Goal: Task Accomplishment & Management: Use online tool/utility

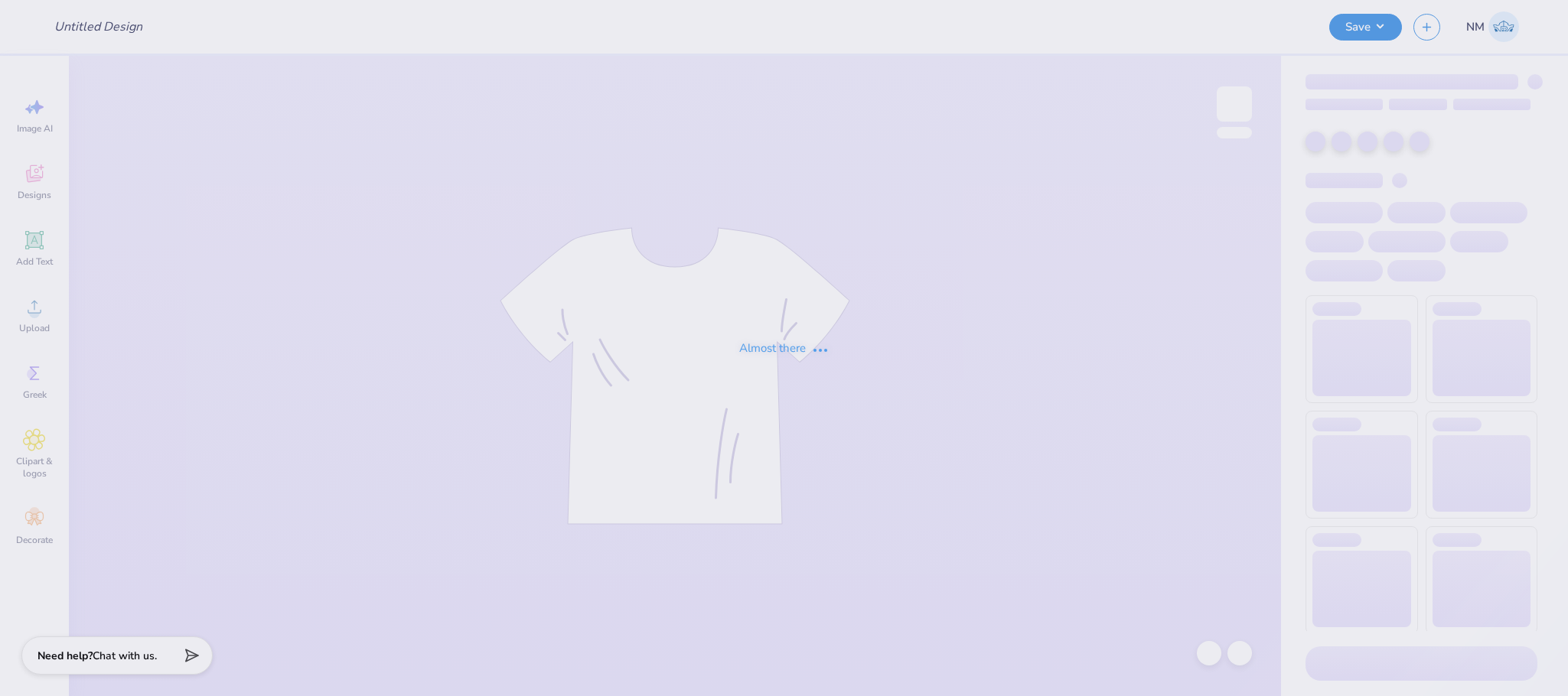
type input "Hoodies for CWILC"
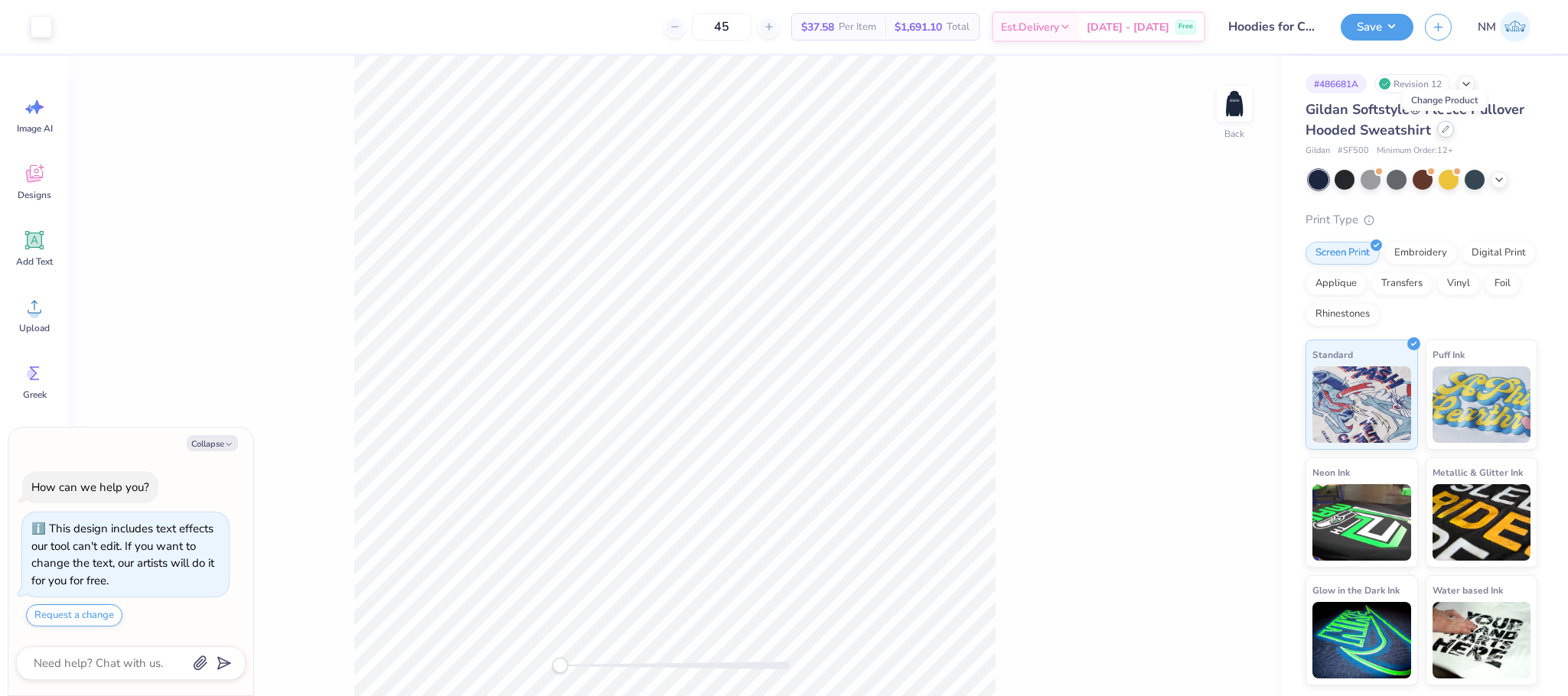
click at [1442, 132] on icon at bounding box center [1445, 129] width 6 height 6
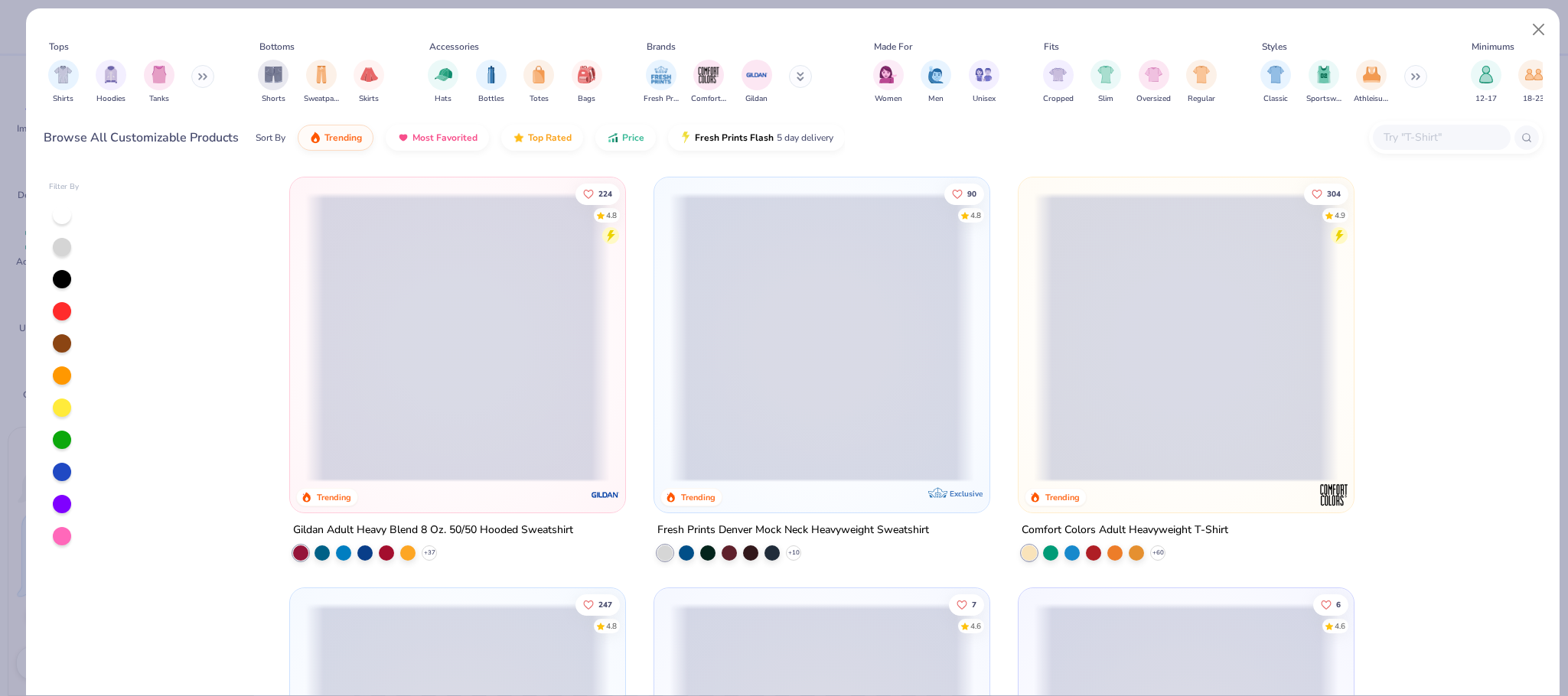
type textarea "x"
click at [1433, 135] on input "text" at bounding box center [1440, 137] width 118 height 17
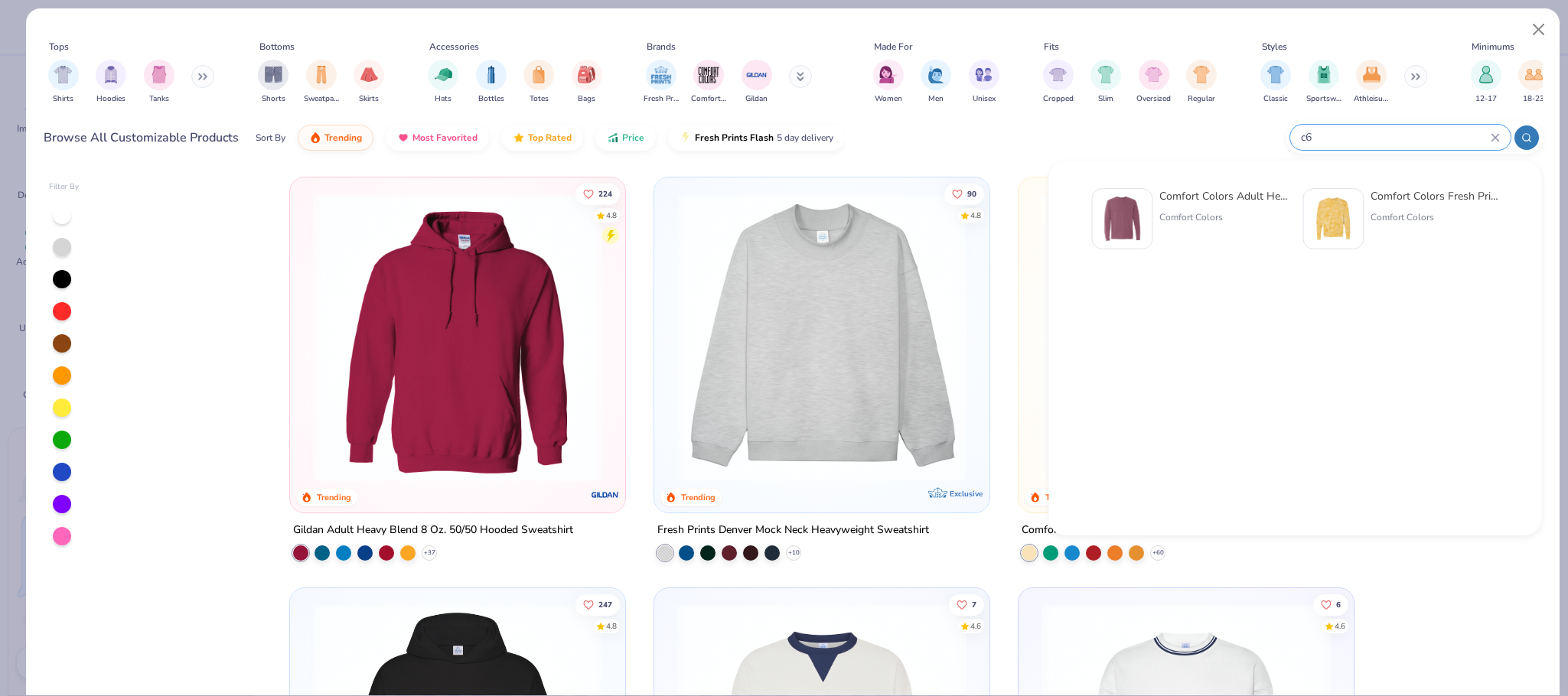
type input "c6"
click at [1224, 205] on div "Comfort Colors Adult Heavyweight RS Long-Sleeve T-Shirt Comfort Colors" at bounding box center [1223, 218] width 128 height 61
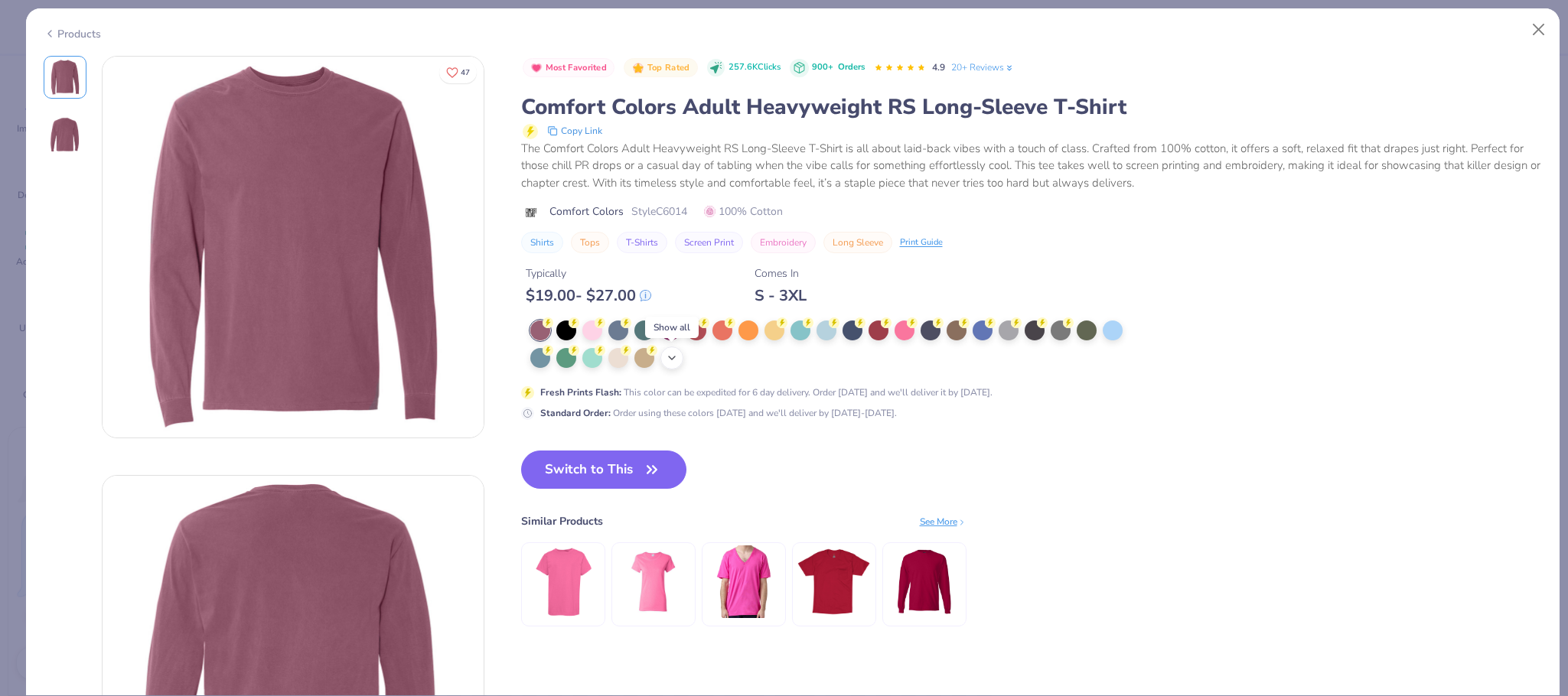
click at [667, 361] on icon at bounding box center [672, 358] width 12 height 12
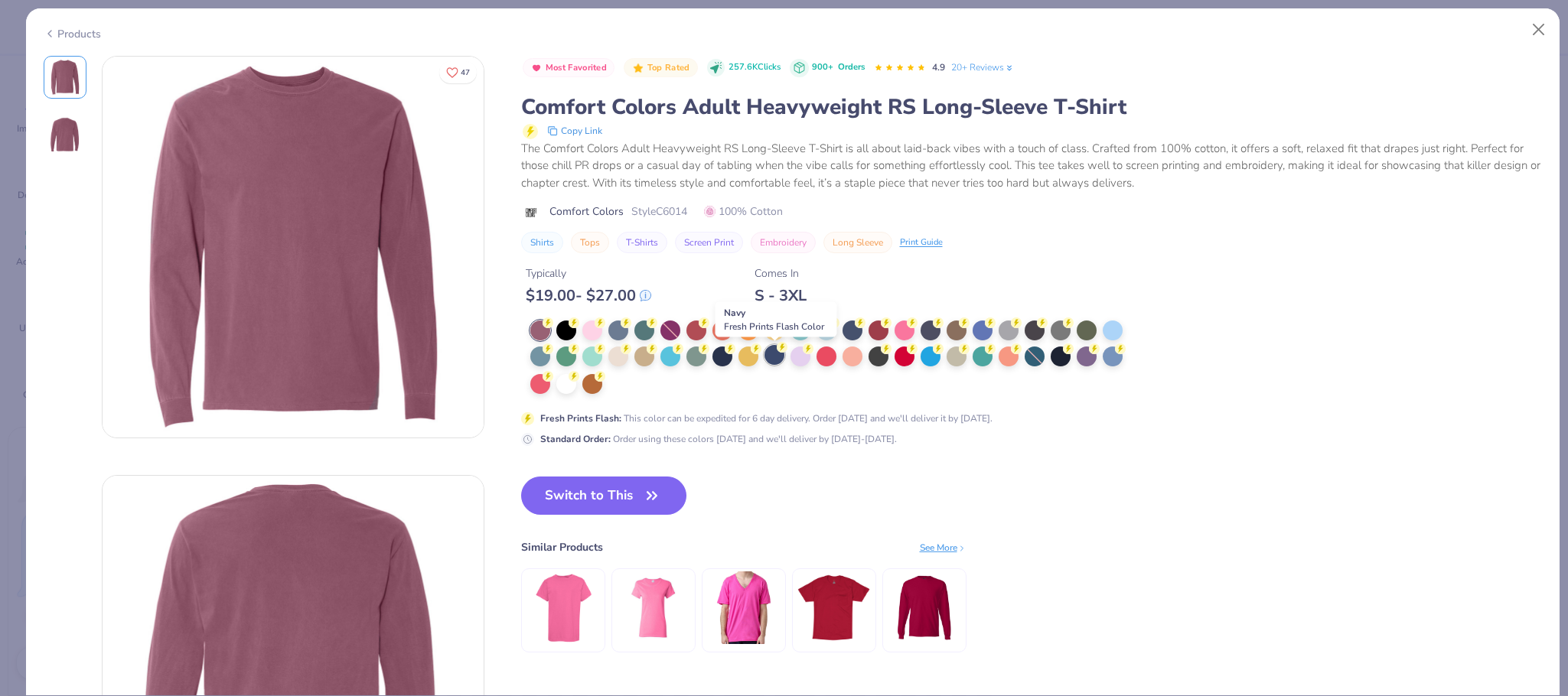
click at [777, 355] on div at bounding box center [774, 355] width 20 height 20
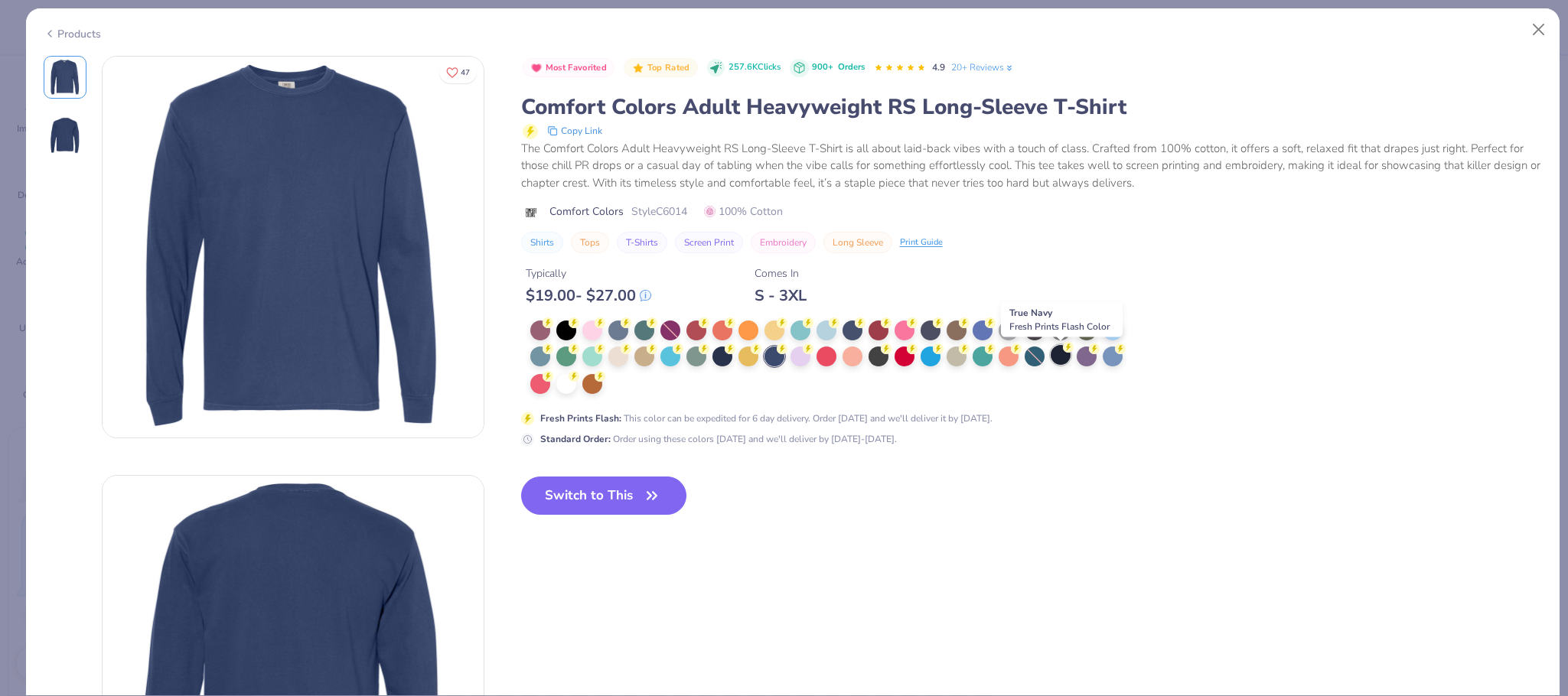
click at [1057, 356] on div at bounding box center [1060, 355] width 20 height 20
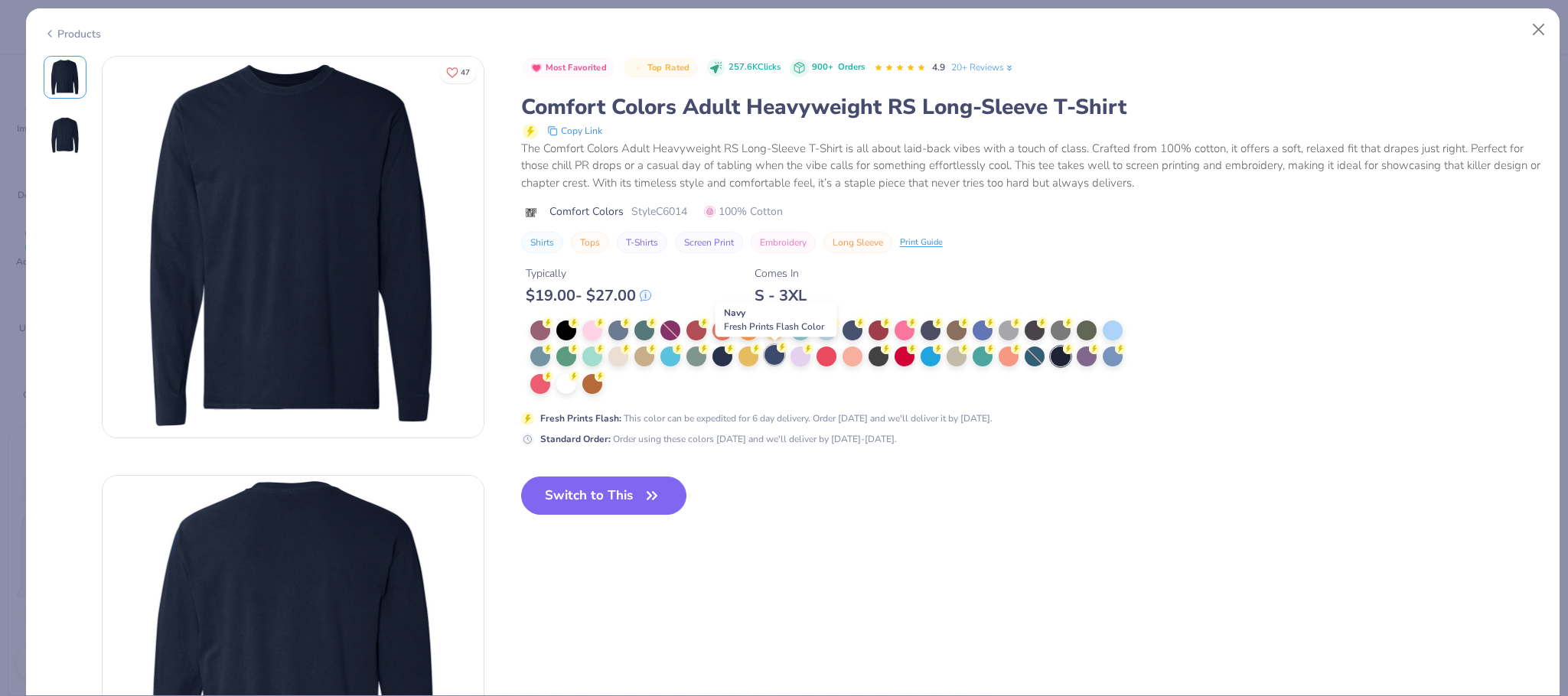
click at [774, 359] on div at bounding box center [774, 355] width 20 height 20
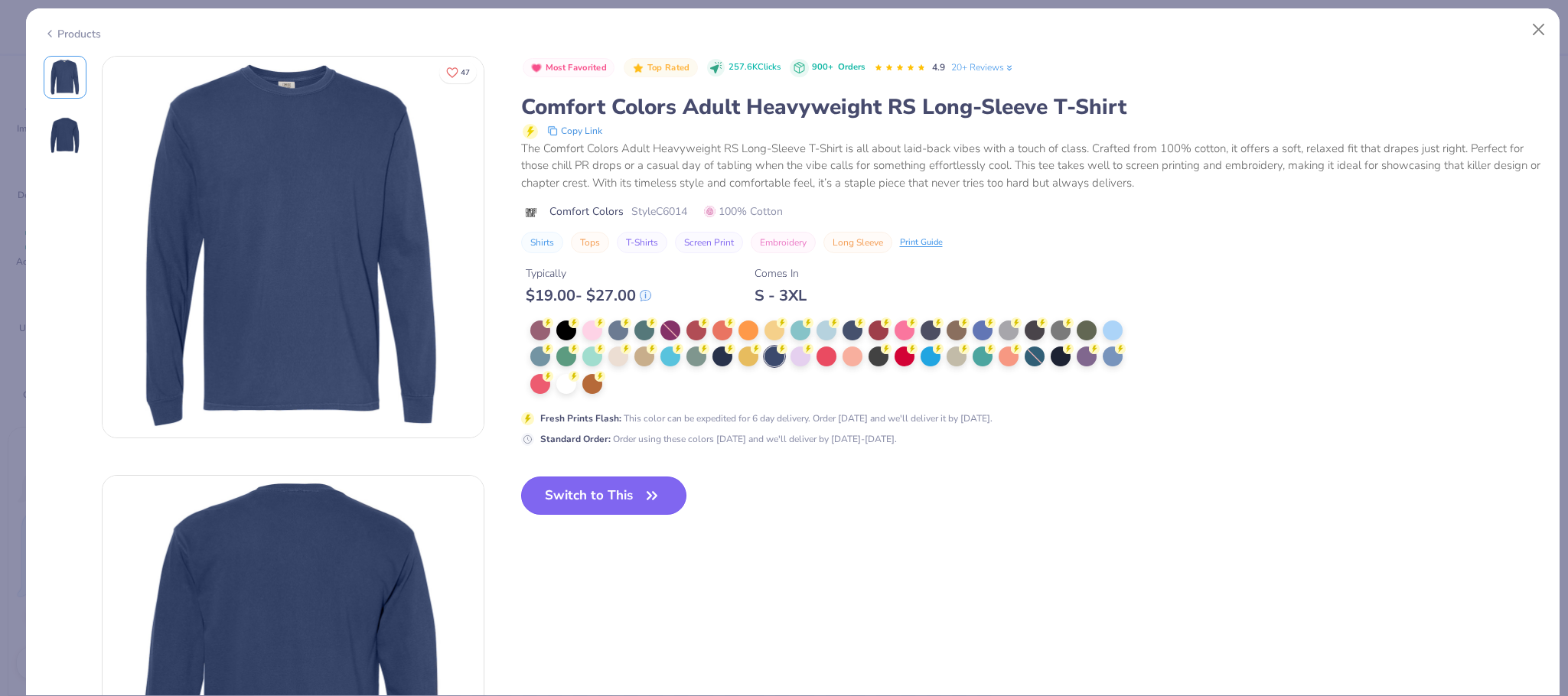
click at [591, 490] on button "Switch to This" at bounding box center [604, 496] width 166 height 38
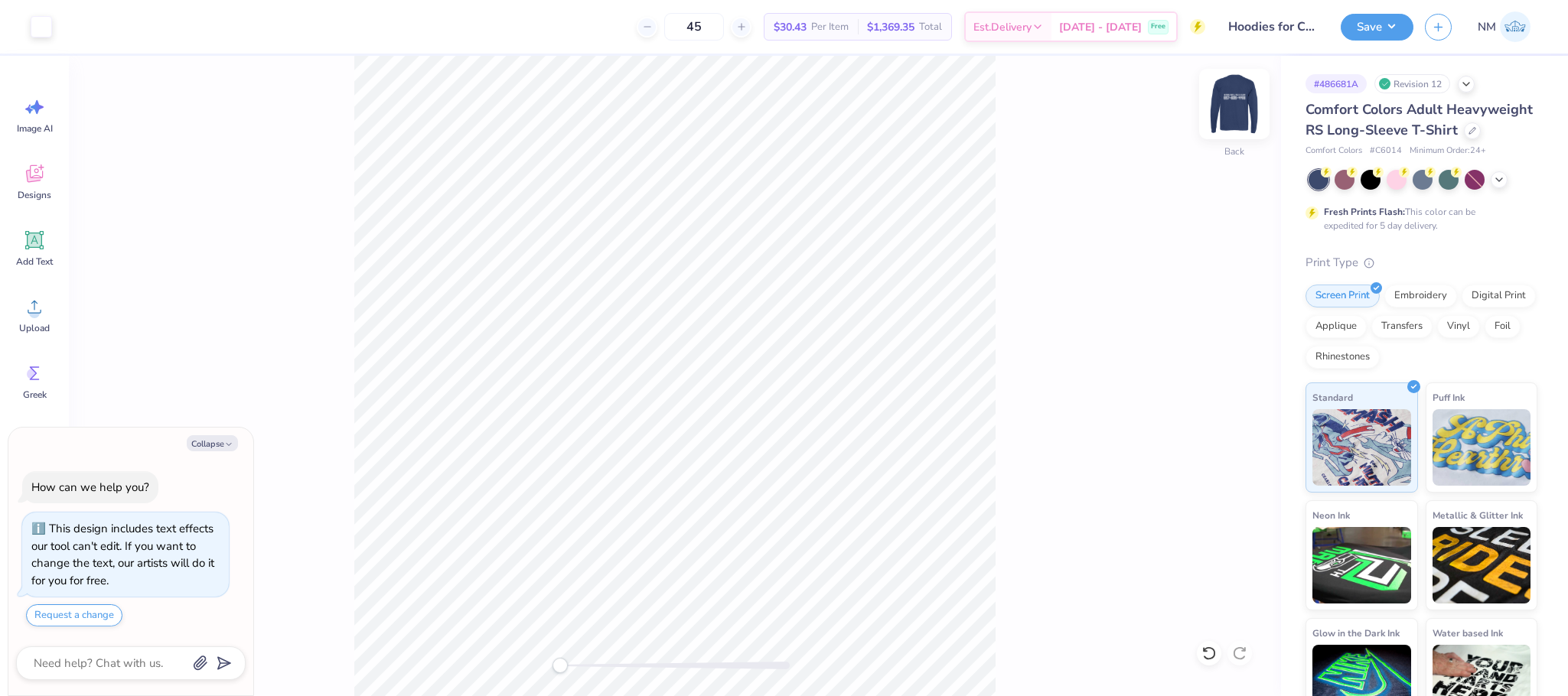
click at [1233, 100] on img at bounding box center [1234, 104] width 61 height 61
type textarea "x"
type input "3.00"
click at [1236, 90] on img at bounding box center [1234, 104] width 61 height 61
click at [1379, 18] on button "Save" at bounding box center [1377, 24] width 73 height 27
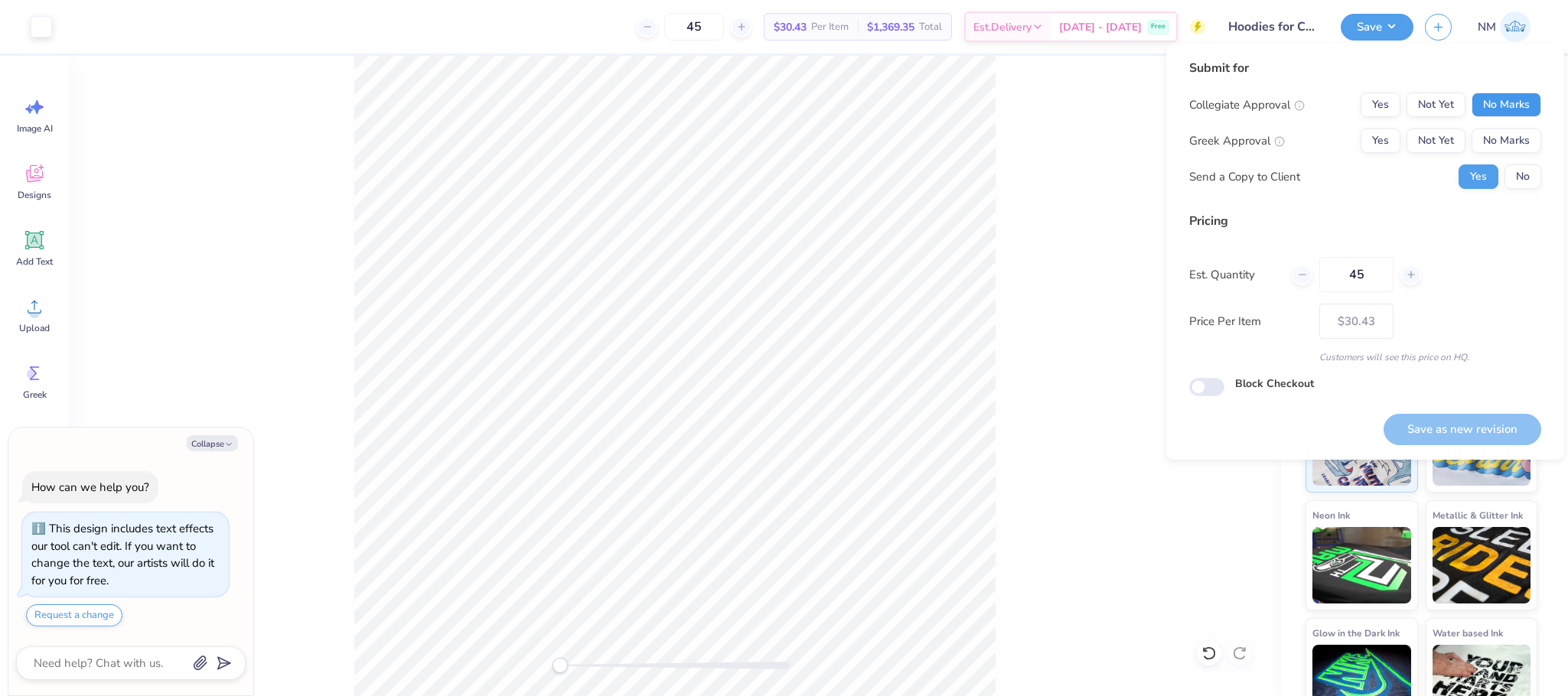
click at [1489, 94] on button "No Marks" at bounding box center [1506, 105] width 70 height 24
click at [1511, 143] on button "No Marks" at bounding box center [1506, 141] width 70 height 24
click at [1522, 175] on button "No" at bounding box center [1523, 176] width 37 height 24
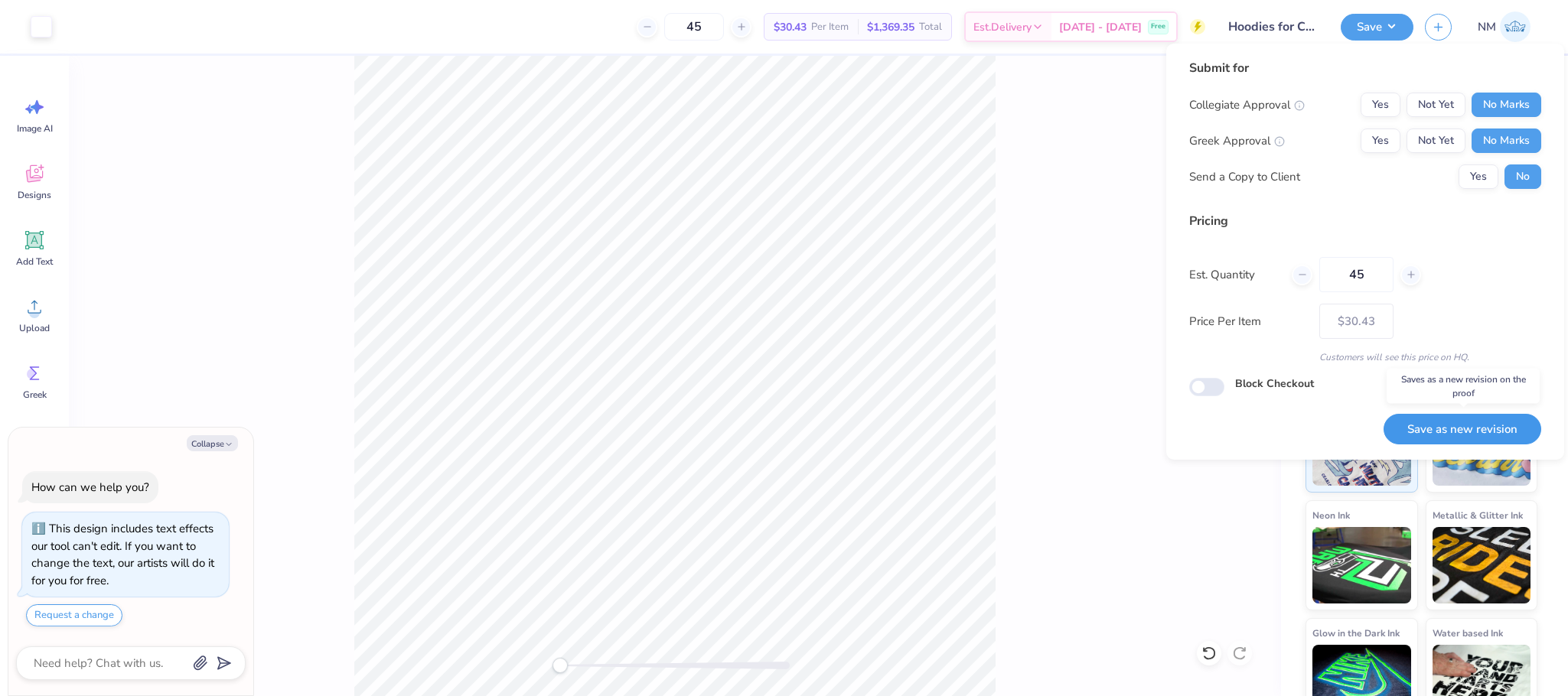
click at [1446, 434] on button "Save as new revision" at bounding box center [1462, 430] width 157 height 31
type textarea "x"
type input "– –"
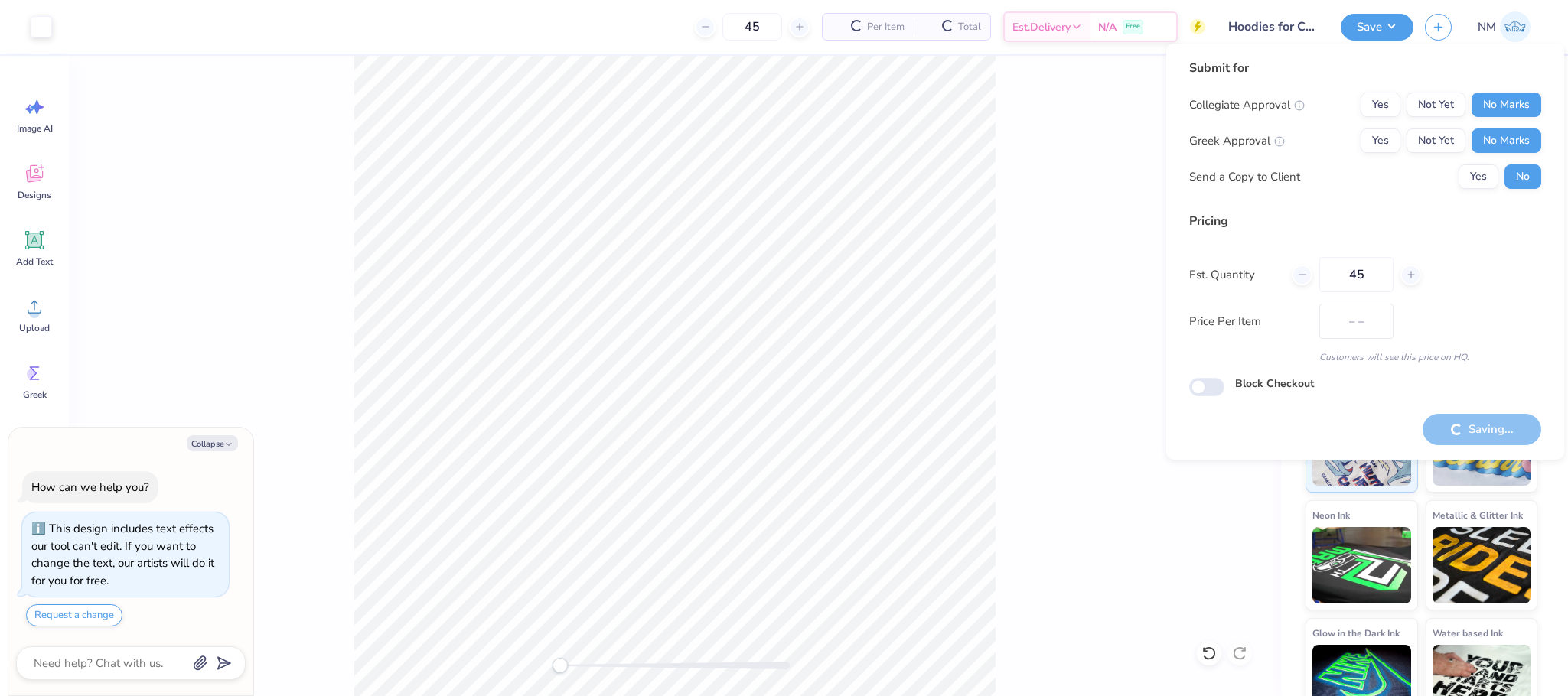
type textarea "x"
type input "$30.43"
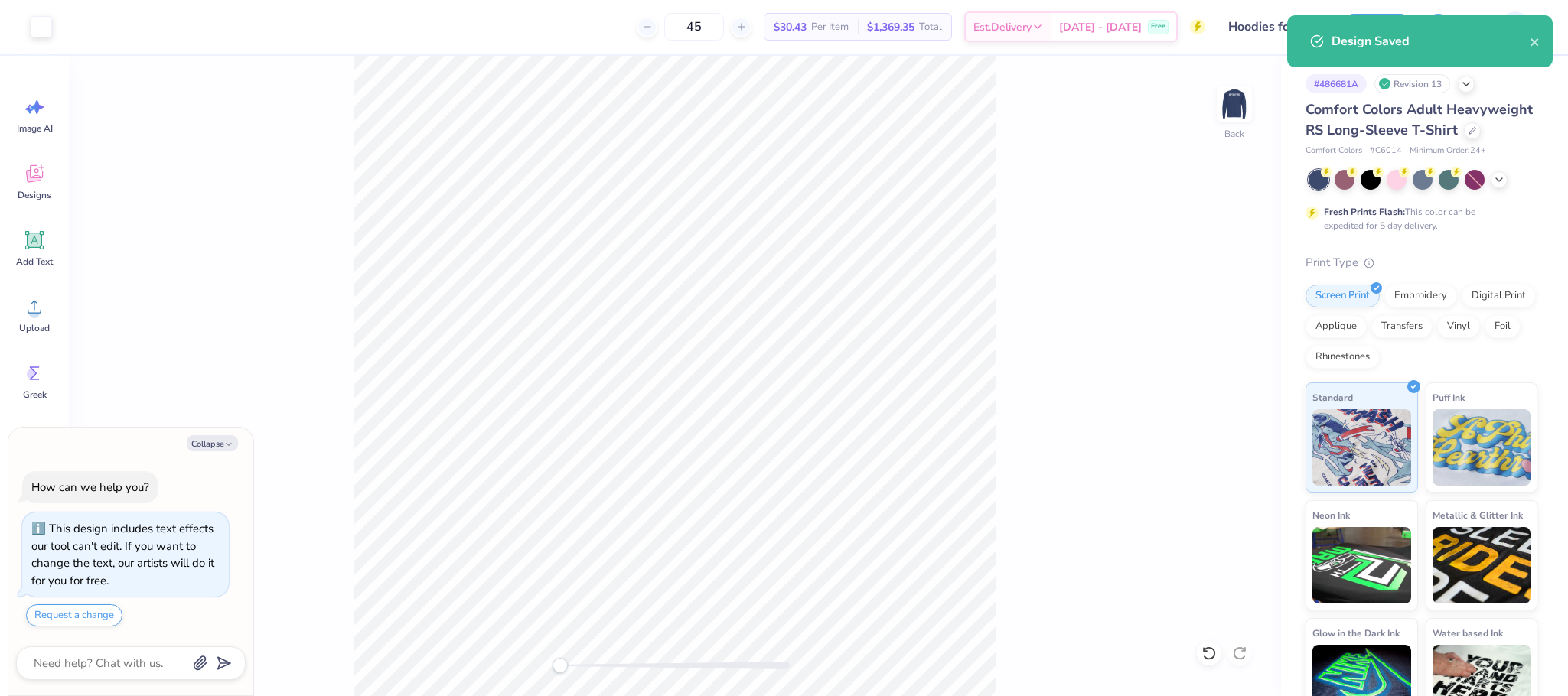
type textarea "x"
